Goal: Communication & Community: Answer question/provide support

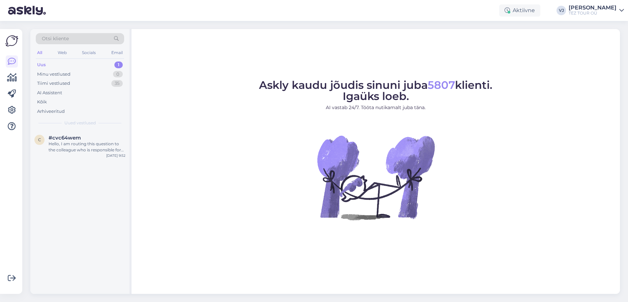
click at [82, 64] on div "Uus 1" at bounding box center [80, 64] width 88 height 9
click at [97, 145] on div "Hello, I am routing this question to the colleague who is responsible for this …" at bounding box center [87, 147] width 77 height 12
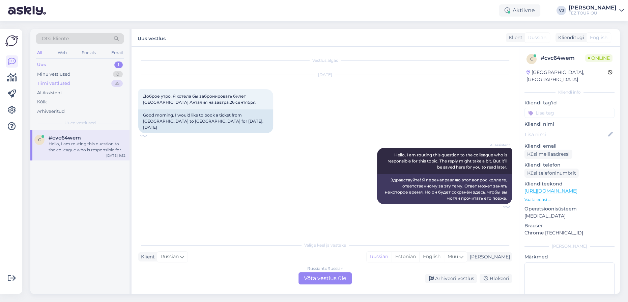
click at [72, 84] on div "Tiimi vestlused 35" at bounding box center [80, 83] width 88 height 9
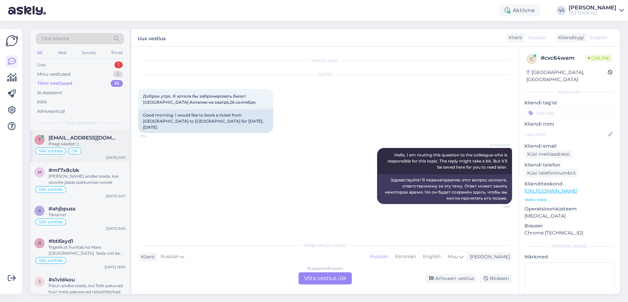
click at [76, 143] on div "Peagi saadan :)" at bounding box center [87, 144] width 77 height 6
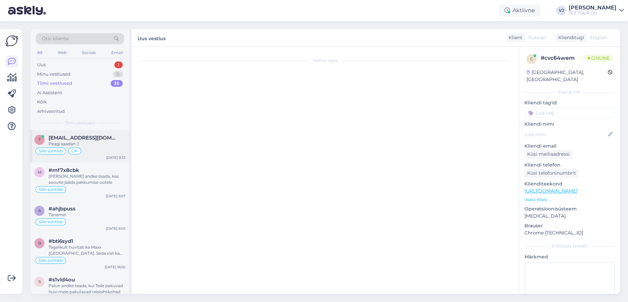
scroll to position [1854, 0]
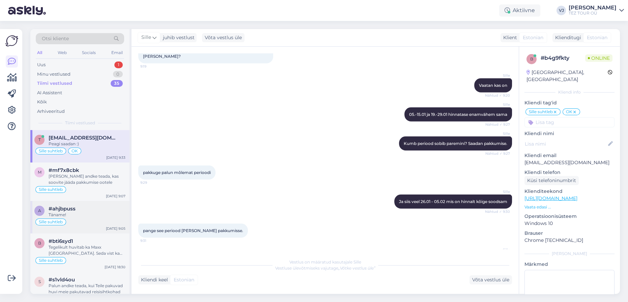
click at [91, 216] on div "Täname!" at bounding box center [87, 215] width 77 height 6
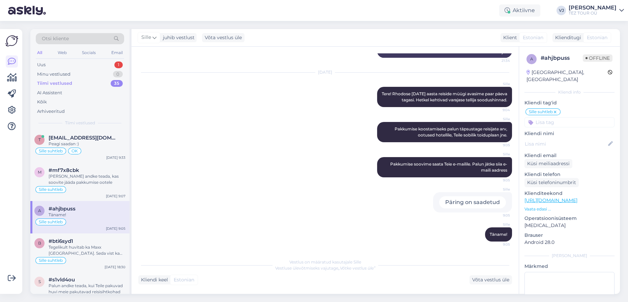
click at [86, 229] on div "a #ahjbpuss Täname! Sille suhtleb Sep 25 9:05" at bounding box center [79, 217] width 99 height 32
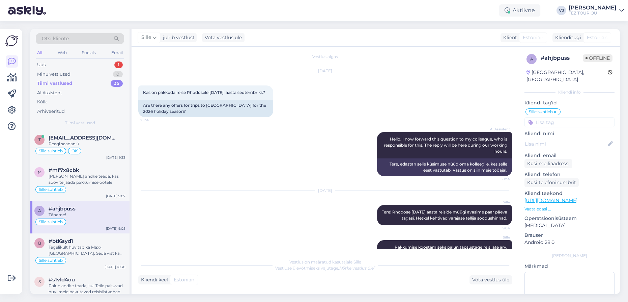
scroll to position [0, 0]
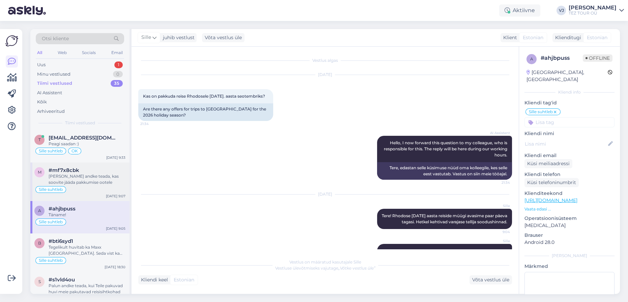
click at [99, 179] on div "Palun andke teada, kas soovite jääda pakkumise ootele" at bounding box center [87, 179] width 77 height 12
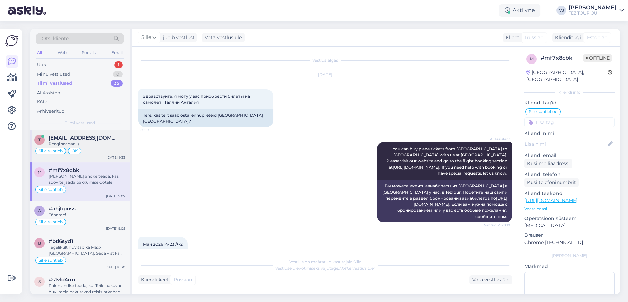
click at [85, 144] on div "Peagi saadan :)" at bounding box center [87, 144] width 77 height 6
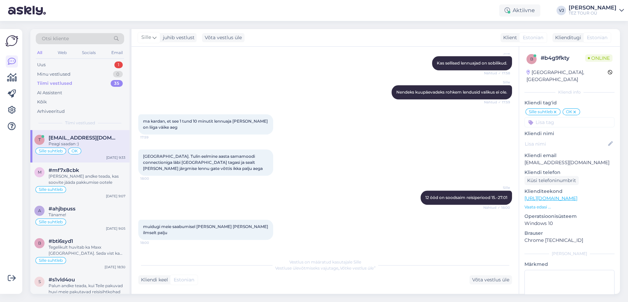
scroll to position [919, 0]
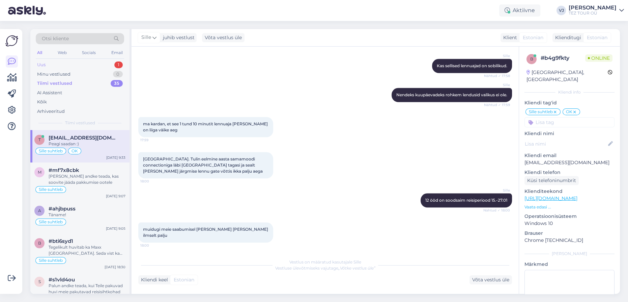
click at [86, 62] on div "Uus 1" at bounding box center [80, 64] width 88 height 9
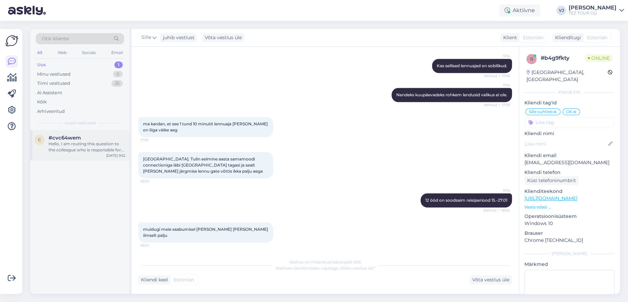
click at [96, 142] on div "Hello, I am routing this question to the colleague who is responsible for this …" at bounding box center [87, 147] width 77 height 12
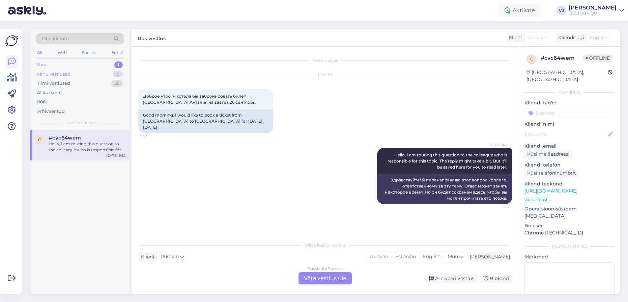
click at [82, 74] on div "Minu vestlused 0" at bounding box center [80, 73] width 88 height 9
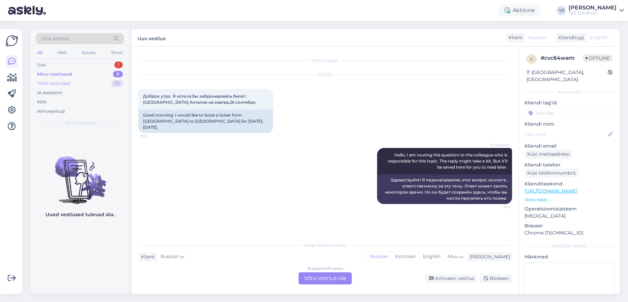
click at [82, 86] on div "Tiimi vestlused 35" at bounding box center [80, 83] width 88 height 9
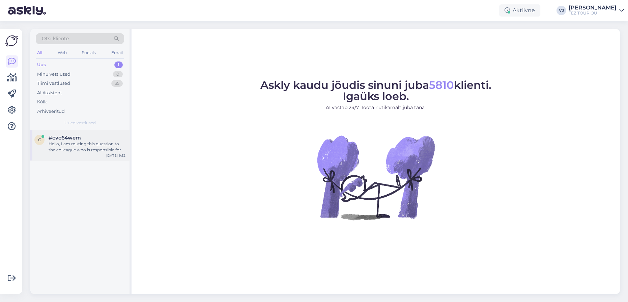
drag, startPoint x: 86, startPoint y: 164, endPoint x: 103, endPoint y: 157, distance: 18.3
click at [91, 163] on div "c #cvc64wem Hello, I am routing this question to the colleague who is responsib…" at bounding box center [79, 212] width 99 height 164
click at [103, 157] on div "c #cvc64wem Hello, I am routing this question to the colleague who is responsib…" at bounding box center [79, 145] width 99 height 30
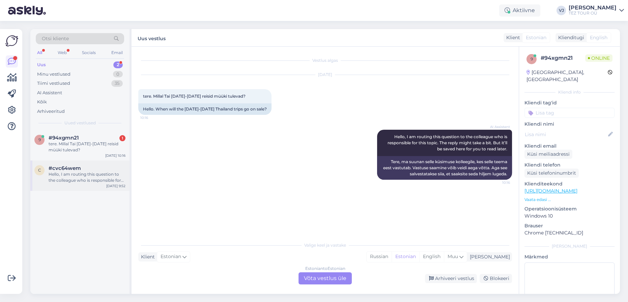
click at [100, 188] on div "c #cvc64wem Hello, I am routing this question to the colleague who is responsib…" at bounding box center [79, 175] width 99 height 30
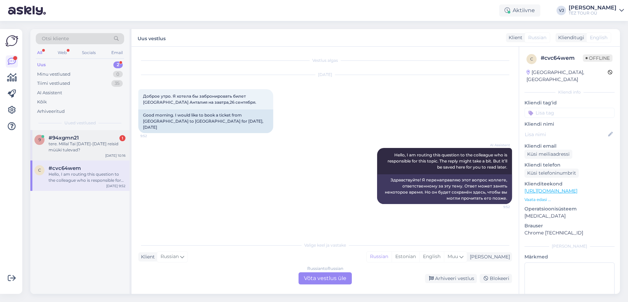
click at [74, 136] on span "#94xgmn21" at bounding box center [64, 138] width 30 height 6
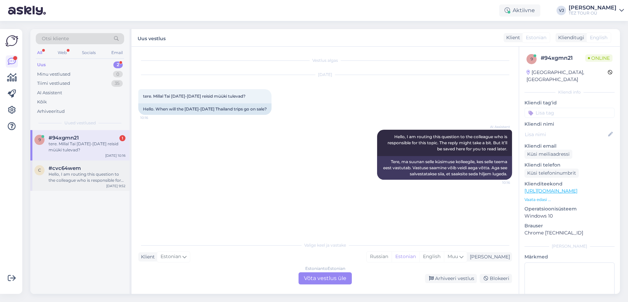
click at [104, 180] on div "Hello, I am routing this question to the colleague who is responsible for this …" at bounding box center [87, 177] width 77 height 12
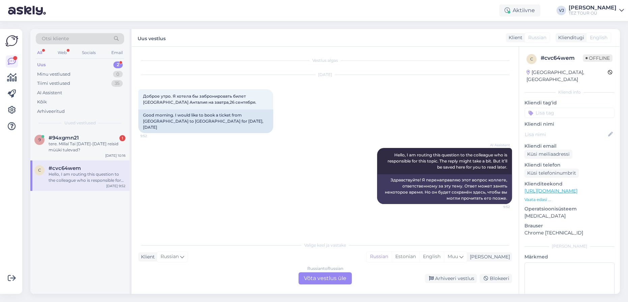
click at [346, 280] on div "Russian to Russian Võta vestlus üle" at bounding box center [325, 278] width 53 height 12
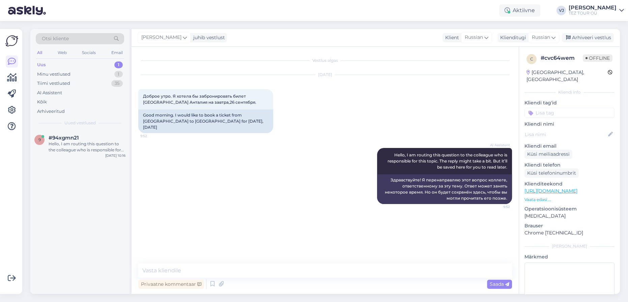
click at [587, 108] on input at bounding box center [570, 113] width 90 height 10
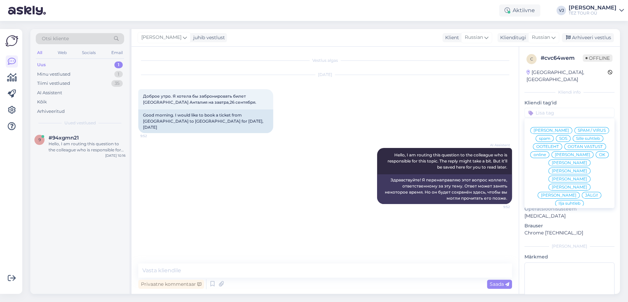
click at [569, 128] on span "Vladimir Suhtleb" at bounding box center [551, 130] width 35 height 4
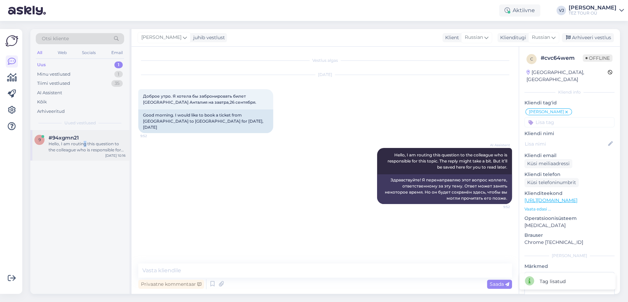
drag, startPoint x: 84, startPoint y: 142, endPoint x: 95, endPoint y: 146, distance: 11.6
click at [84, 142] on div "Hello, I am routing this question to the colleague who is responsible for this …" at bounding box center [87, 147] width 77 height 12
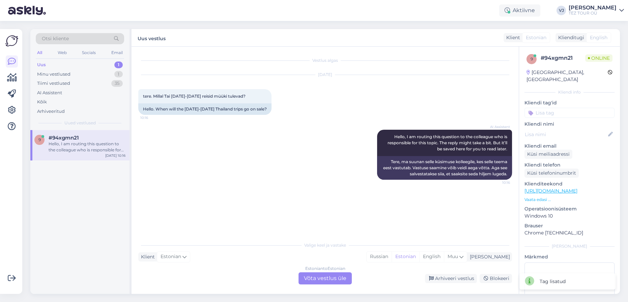
click at [323, 281] on div "Estonian to Estonian Võta vestlus üle" at bounding box center [325, 278] width 53 height 12
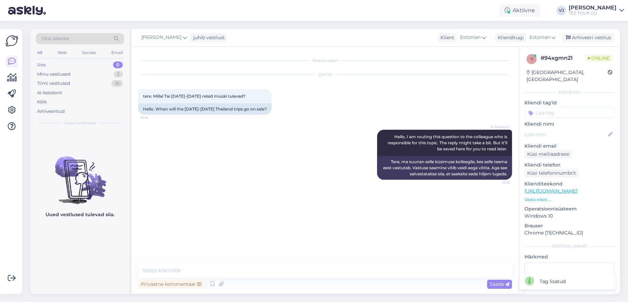
click at [567, 108] on input at bounding box center [570, 113] width 90 height 10
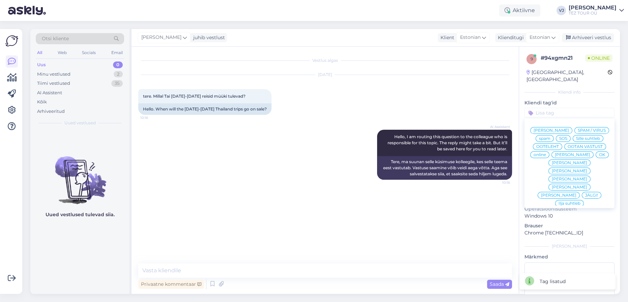
click at [565, 128] on span "[PERSON_NAME]" at bounding box center [551, 130] width 35 height 4
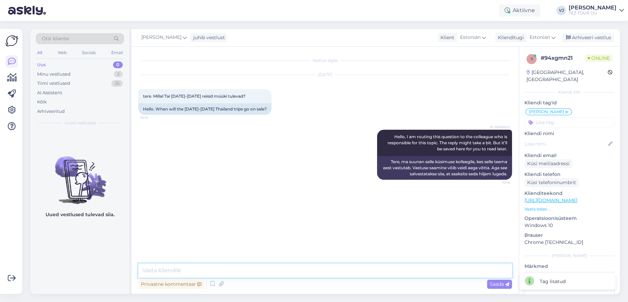
click at [207, 270] on textarea at bounding box center [325, 270] width 374 height 14
type textarea "Tere hommikust!"
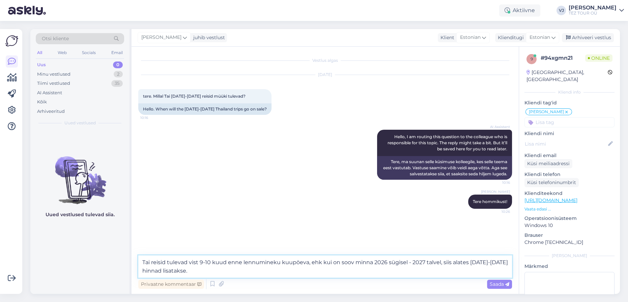
drag, startPoint x: 250, startPoint y: 271, endPoint x: 65, endPoint y: 205, distance: 196.2
click at [65, 205] on div "Otsi kliente All Web Socials Email Uus 0 Minu vestlused 2 Tiimi vestlused 35 AI…" at bounding box center [325, 161] width 590 height 264
paste textarea "Tai reisid avatakse müügiks üldjuhul 9–10 kuud enne väljalendu. Kui plaanite mi…"
type textarea "Tai reisid avatakse müügiks üldjuhul 9–10 kuud enne väljalendu. Kui plaanite mi…"
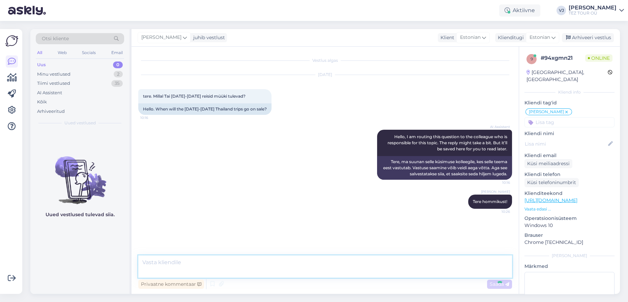
scroll to position [6, 0]
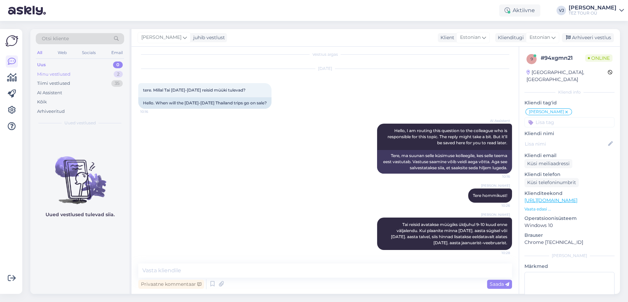
click at [101, 70] on div "Minu vestlused 2" at bounding box center [80, 73] width 88 height 9
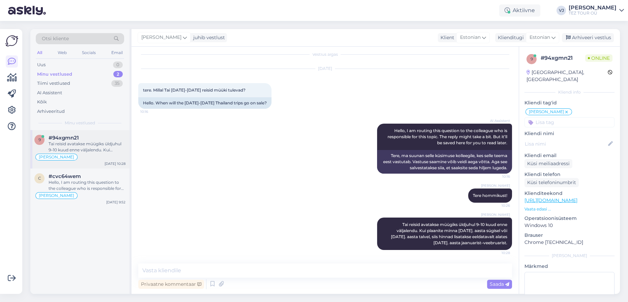
click at [101, 146] on div "Tai reisid avatakse müügiks üldjuhul 9–10 kuud enne väljalendu. Kui plaanite mi…" at bounding box center [87, 147] width 77 height 12
click at [95, 181] on div "Hello, I am routing this question to the colleague who is responsible for this …" at bounding box center [87, 185] width 77 height 12
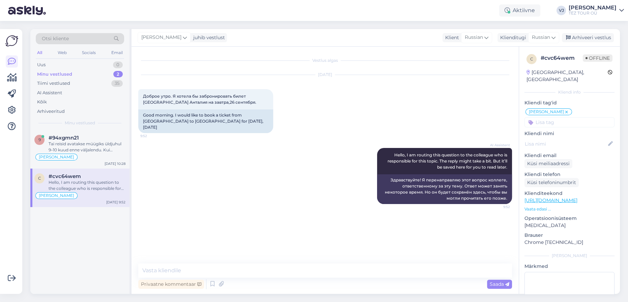
click at [562, 117] on input at bounding box center [570, 122] width 90 height 10
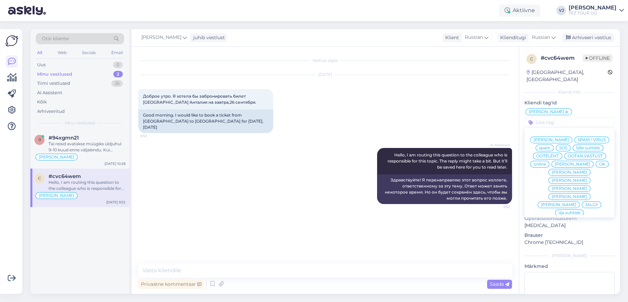
click at [312, 255] on div "Vestlus algas Sep 25 2025 Доброе утро. Я хотела бы забронировать билет Таллинн …" at bounding box center [328, 155] width 380 height 204
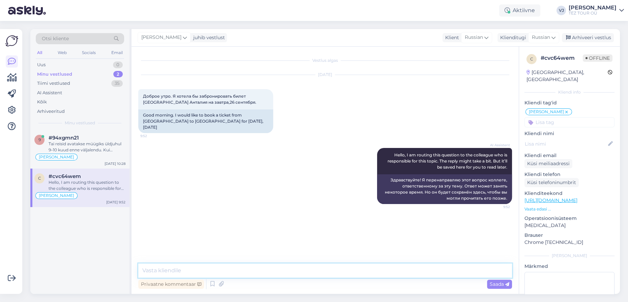
drag, startPoint x: 251, startPoint y: 265, endPoint x: 254, endPoint y: 265, distance: 3.4
click at [251, 265] on textarea at bounding box center [325, 270] width 374 height 14
type textarea "Доброе утро!"
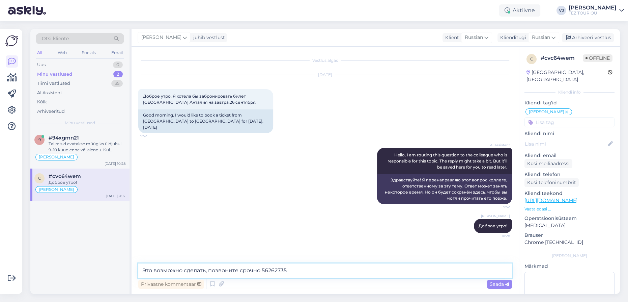
click at [204, 270] on textarea "Это возможно сделать, позвоните срочно 56262735" at bounding box center [325, 270] width 374 height 14
type textarea "Это возможно сделать до 13:00, позвоните срочно 56262735"
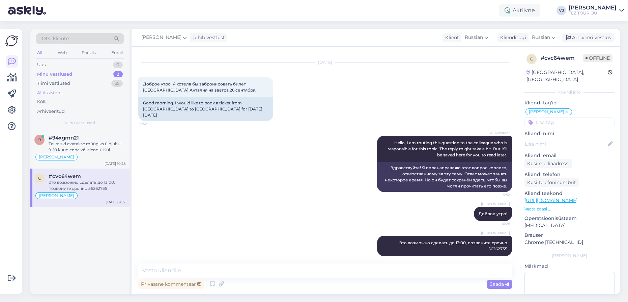
click at [71, 90] on div "AI Assistent" at bounding box center [80, 92] width 88 height 9
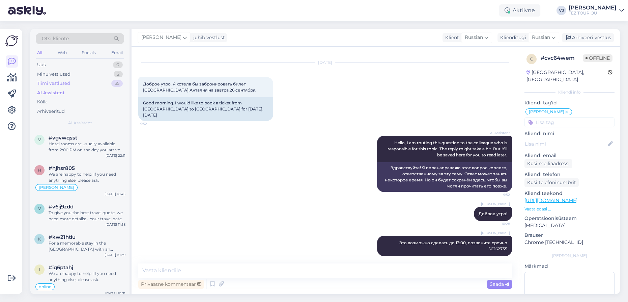
click at [80, 85] on div "Tiimi vestlused 35" at bounding box center [80, 83] width 88 height 9
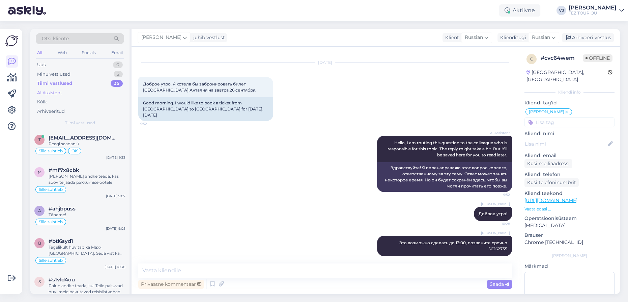
click at [62, 94] on div "AI Assistent" at bounding box center [80, 92] width 88 height 9
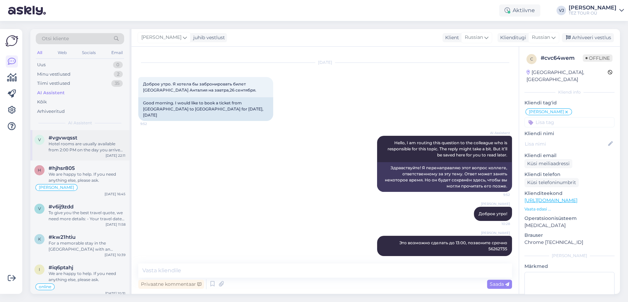
click at [78, 145] on div "Hotel rooms are usually available from 2:00 PM on the day you arrive and must b…" at bounding box center [87, 147] width 77 height 12
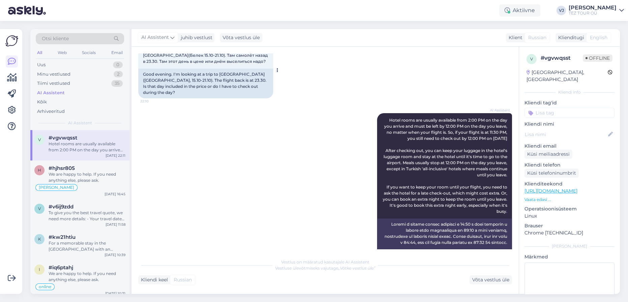
scroll to position [0, 0]
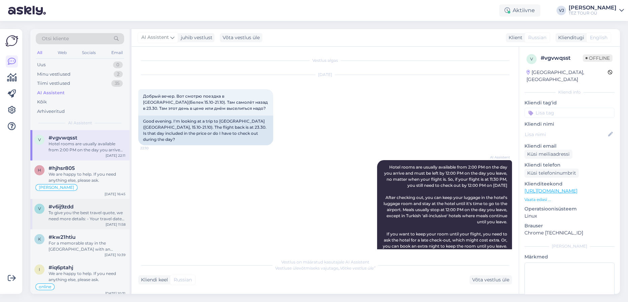
click at [88, 213] on div "To give you the best travel quote, we need more details: - Your travel dates. -…" at bounding box center [87, 215] width 77 height 12
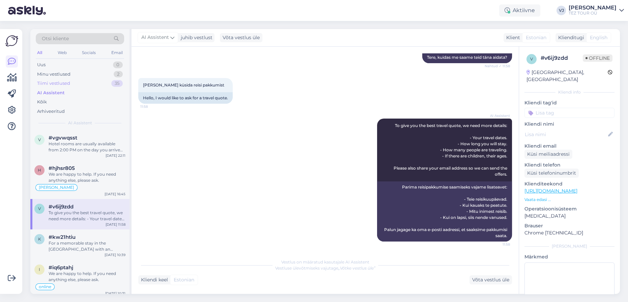
click at [82, 79] on div "Tiimi vestlused 35" at bounding box center [80, 83] width 88 height 9
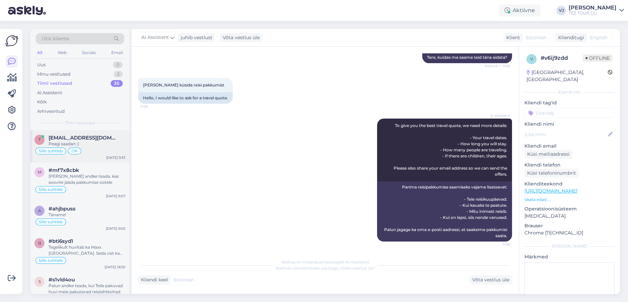
click at [107, 149] on div "Sille suhtleb OK" at bounding box center [79, 151] width 91 height 8
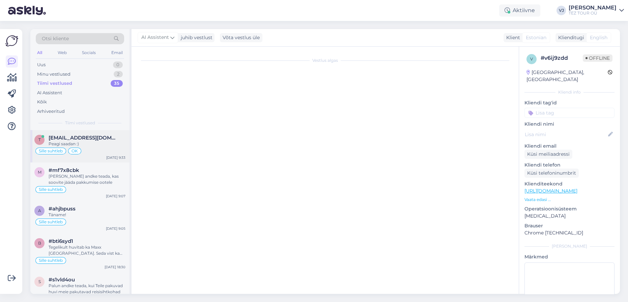
scroll to position [1854, 0]
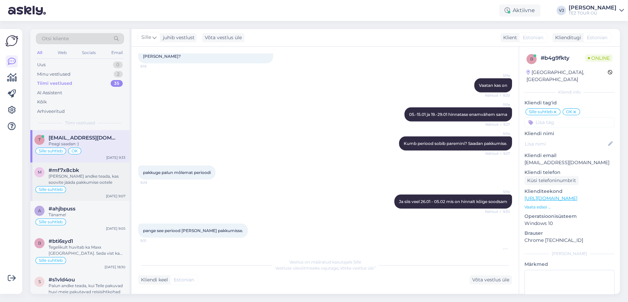
drag, startPoint x: 54, startPoint y: 179, endPoint x: 60, endPoint y: 180, distance: 6.1
click at [54, 180] on div "Palun andke teada, kas soovite jääda pakkumise ootele" at bounding box center [87, 179] width 77 height 12
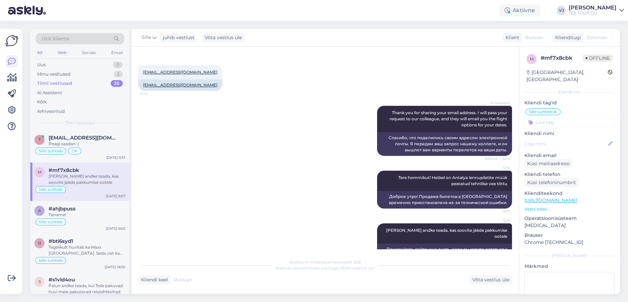
scroll to position [391, 0]
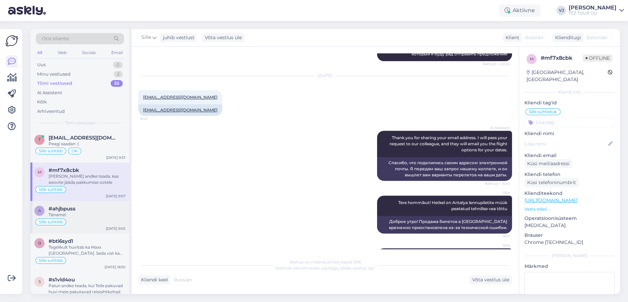
click at [90, 217] on div "a #ahjbpuss Täname! Sille suhtleb Sep 25 9:05" at bounding box center [79, 217] width 99 height 32
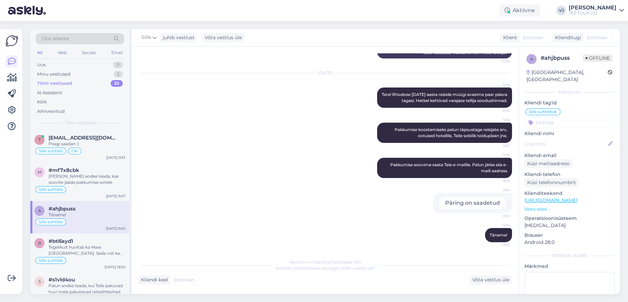
scroll to position [122, 0]
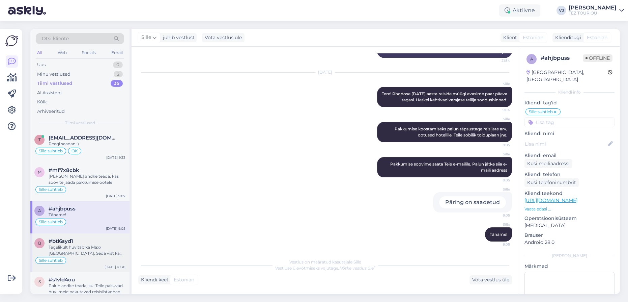
click at [65, 245] on div "Tegelikult huvitab ka Maxx Royal Belek Golf Resort. Seda vist ka süsteemis ei o…" at bounding box center [87, 250] width 77 height 12
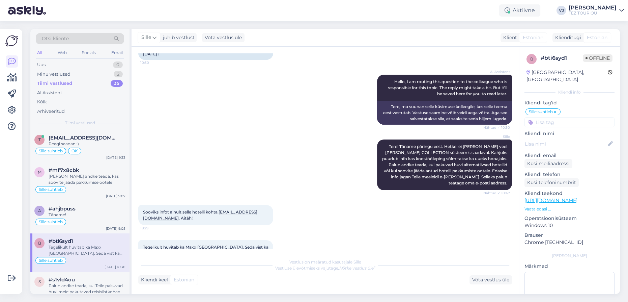
scroll to position [74, 0]
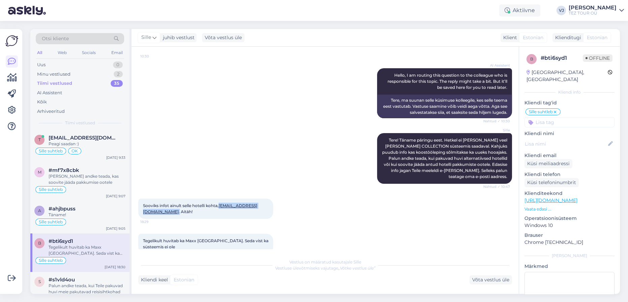
drag, startPoint x: 194, startPoint y: 201, endPoint x: 141, endPoint y: 200, distance: 53.0
click at [141, 200] on div "Sooviks infot ainult selle hotelli kohta, mrubbishm@gmail.com . Aitäh! 18:29" at bounding box center [205, 208] width 135 height 20
copy span "mrubbishm@gmail.com ."
click at [320, 125] on div "Sille Tere! Täname päringu eest. Hetkel ei ole meil veel ANDA BARUT COLLECTION …" at bounding box center [325, 157] width 374 height 65
click at [115, 71] on div "2" at bounding box center [118, 74] width 9 height 7
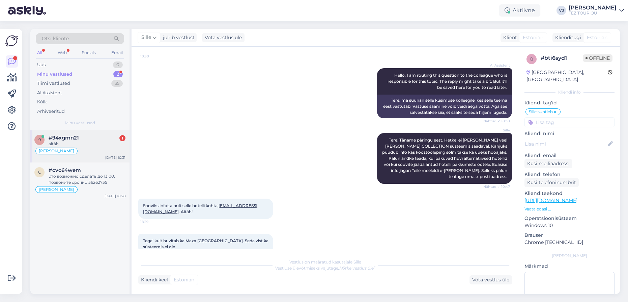
click at [92, 152] on div "Vladimir Suhtleb" at bounding box center [79, 151] width 91 height 8
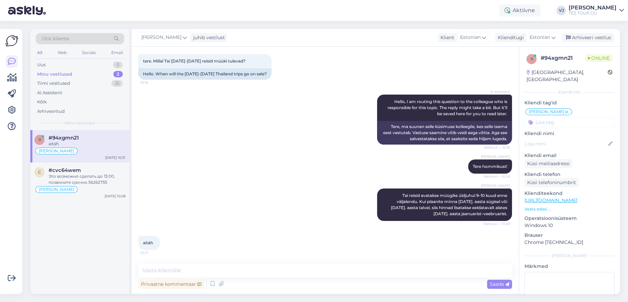
scroll to position [35, 0]
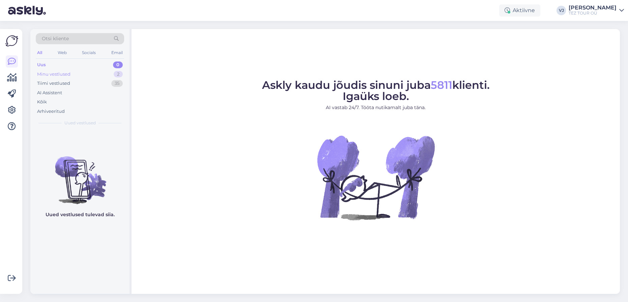
click at [62, 72] on div "Minu vestlused" at bounding box center [53, 74] width 33 height 7
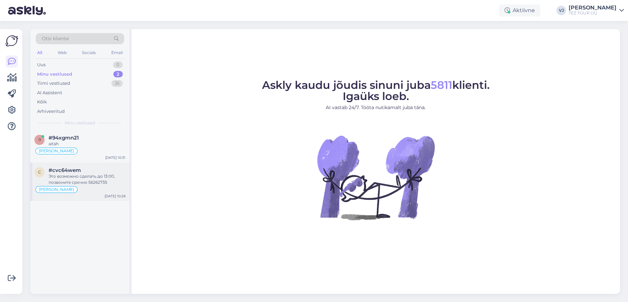
click at [96, 178] on div "Это возможно сделать до 13:00, позвоните срочно 56262735" at bounding box center [87, 179] width 77 height 12
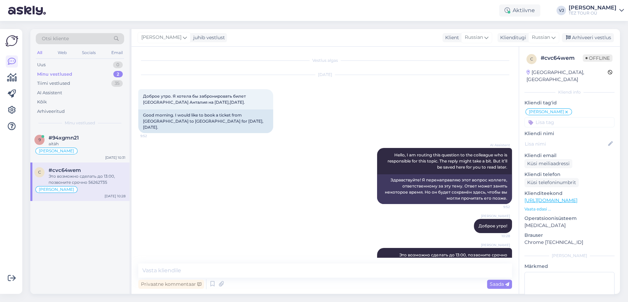
scroll to position [12, 0]
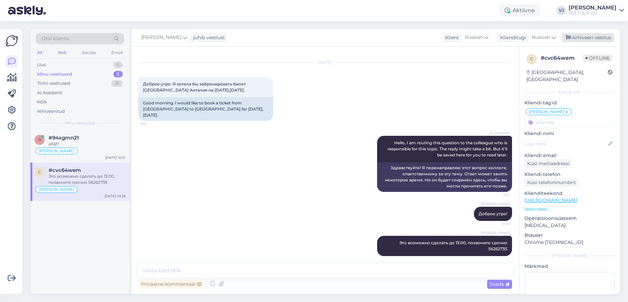
click at [598, 41] on div "Arhiveeri vestlus" at bounding box center [588, 37] width 52 height 9
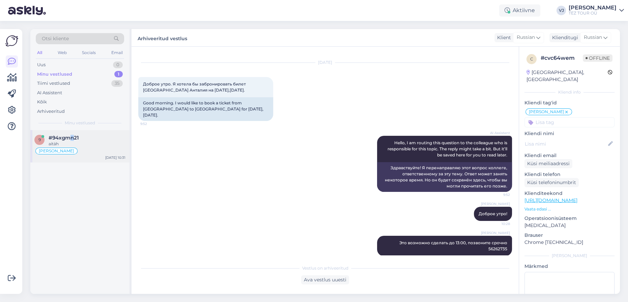
click at [72, 139] on span "#94xgmn21" at bounding box center [64, 138] width 30 height 6
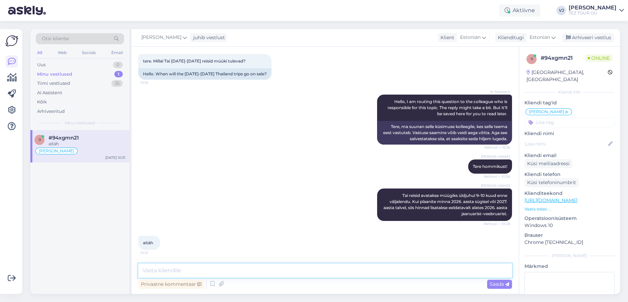
click at [195, 270] on textarea at bounding box center [325, 270] width 374 height 14
type textarea "З"
type textarea "Palun"
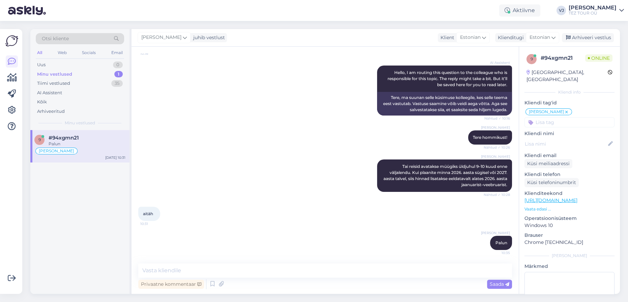
click at [241, 210] on div "aitäh 10:31" at bounding box center [325, 213] width 374 height 29
click at [582, 35] on div "Arhiveeri vestlus" at bounding box center [588, 37] width 52 height 9
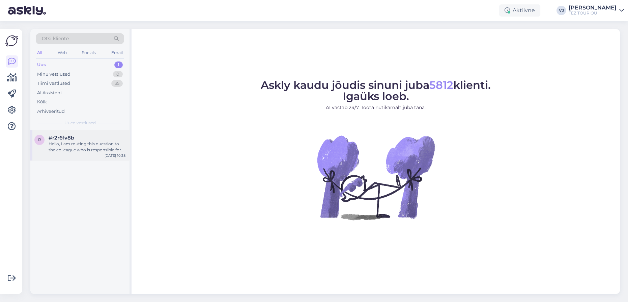
click at [89, 136] on div "#r2r6fv8b" at bounding box center [87, 138] width 77 height 6
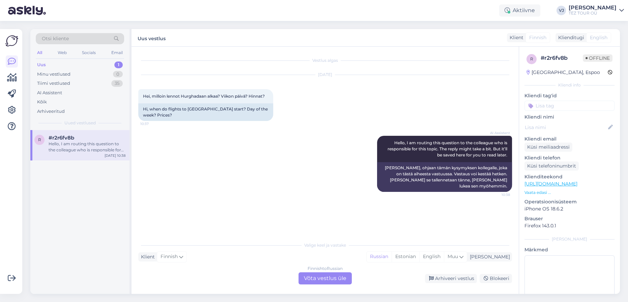
click at [326, 277] on div "Finnish to Russian Võta vestlus üle" at bounding box center [325, 278] width 53 height 12
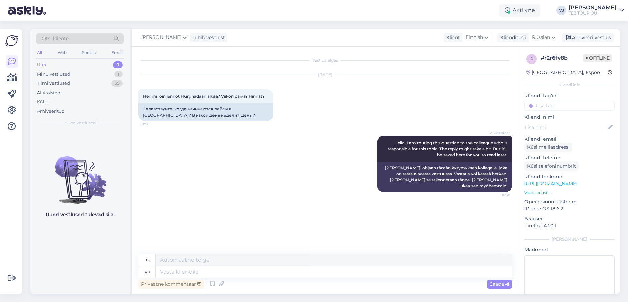
click at [571, 110] on div "r # r2r6fv8b Offline [GEOGRAPHIC_DATA], Espoo Kliendi info Kliendi tag'id Klien…" at bounding box center [569, 186] width 101 height 279
click at [575, 108] on input at bounding box center [570, 106] width 90 height 10
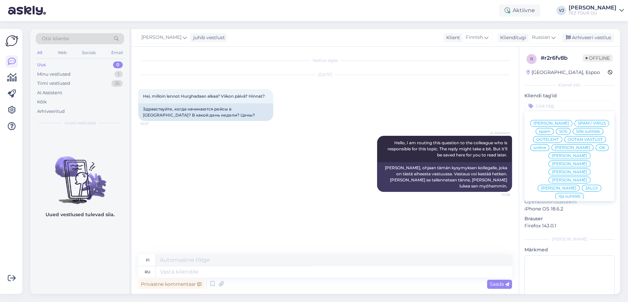
click at [569, 121] on span "[PERSON_NAME]" at bounding box center [551, 123] width 35 height 4
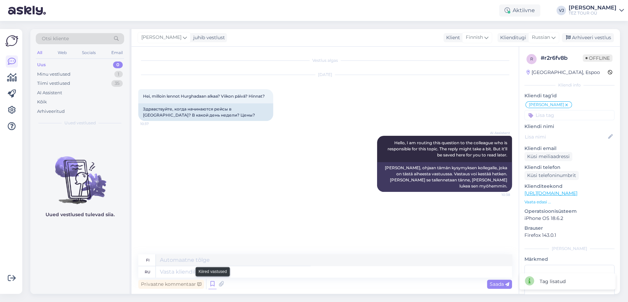
click at [213, 282] on icon at bounding box center [212, 284] width 8 height 10
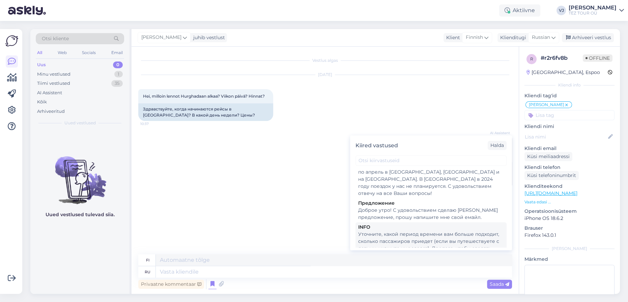
scroll to position [276, 0]
click at [427, 230] on div "Уточните, какой период времени вам больше подходит, сколько пассажиров приедет …" at bounding box center [431, 255] width 146 height 50
type textarea "Ilmoita mikä aikajakso sopii sinulle paremmin, kuinka monta matkustajaa on tulo…"
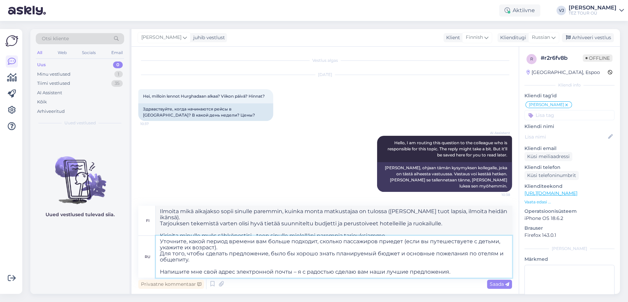
click at [162, 240] on textarea "Уточните, какой период времени вам больше подходит, сколько пассажиров приедет …" at bounding box center [334, 256] width 356 height 42
click at [162, 242] on textarea "Уточните, какой период времени вам больше подходит, сколько пассажиров приедет …" at bounding box center [334, 256] width 356 height 42
type textarea "Доброе утро! Уточните, какой период времени вам больше подходит, сколько пассаж…"
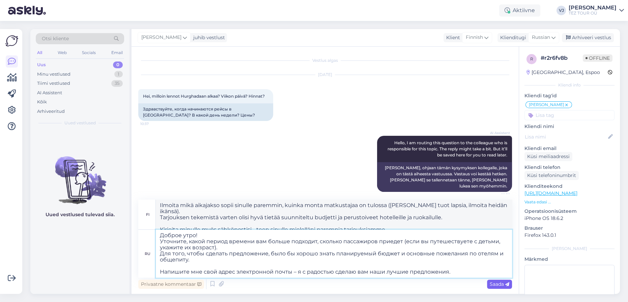
type textarea "Hyvää huomenta! Määritäthän, mikä ajankohta sopii sinulle parhaiten ja kuinka m…"
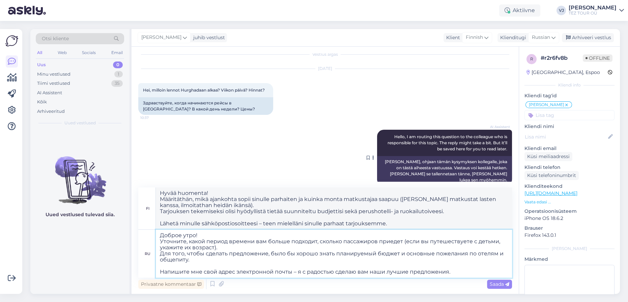
scroll to position [11, 0]
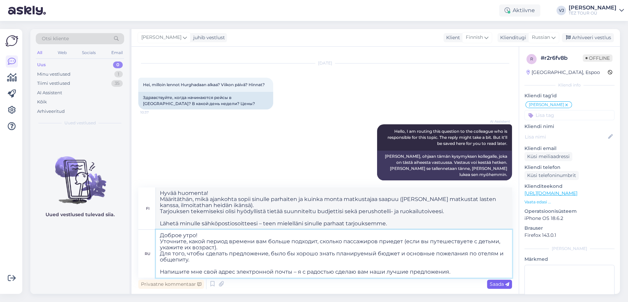
type textarea "Доброе утро! Уточните, какой период времени вам больше подходит, сколько пассаж…"
click at [497, 285] on span "Saada" at bounding box center [500, 284] width 20 height 6
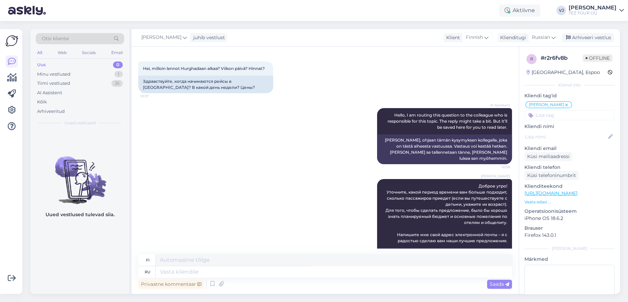
scroll to position [27, 0]
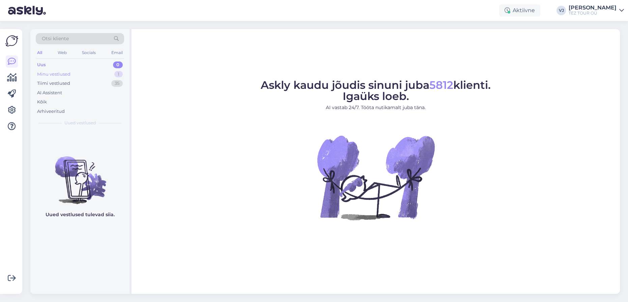
click at [54, 71] on div "Minu vestlused" at bounding box center [53, 74] width 33 height 7
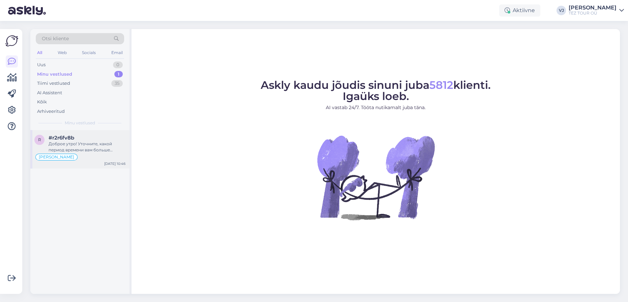
click at [80, 142] on div "Доброе утро! Уточните, какой период времени вам больше подходит, сколько пассаж…" at bounding box center [87, 147] width 77 height 12
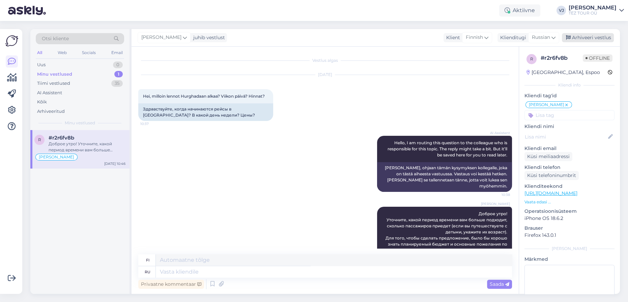
click at [591, 38] on div "Arhiveeri vestlus" at bounding box center [588, 37] width 52 height 9
